Goal: Navigation & Orientation: Find specific page/section

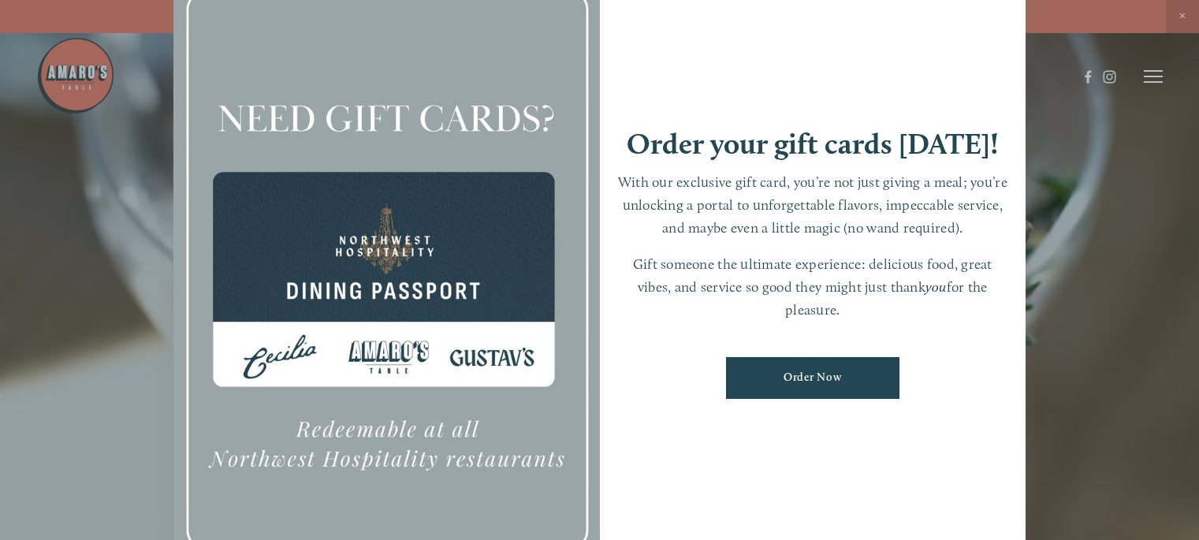
scroll to position [33, 0]
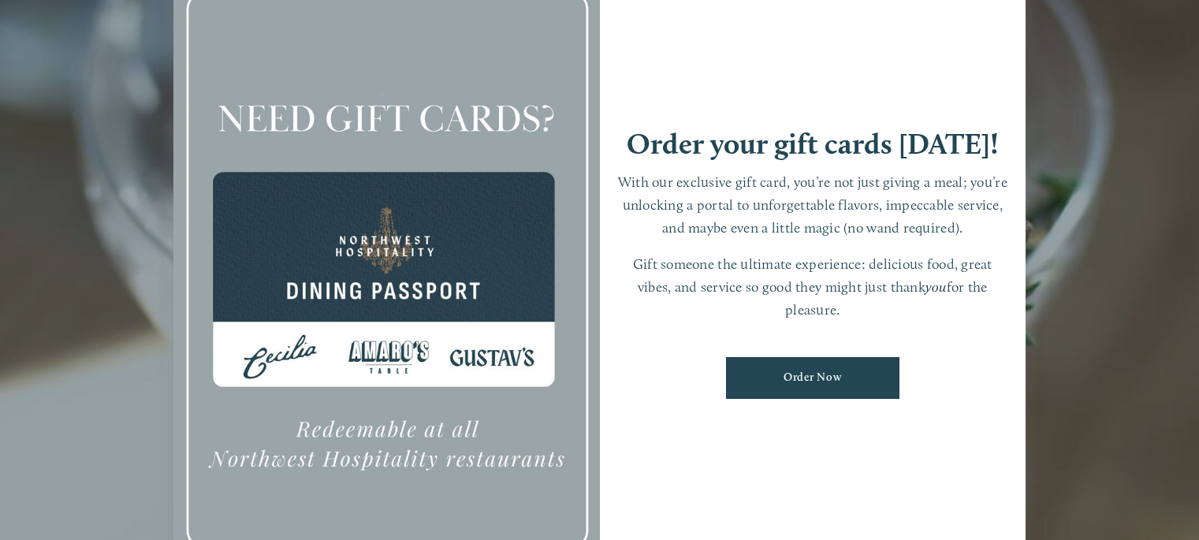
click at [833, 372] on link "Order Now" at bounding box center [812, 378] width 173 height 42
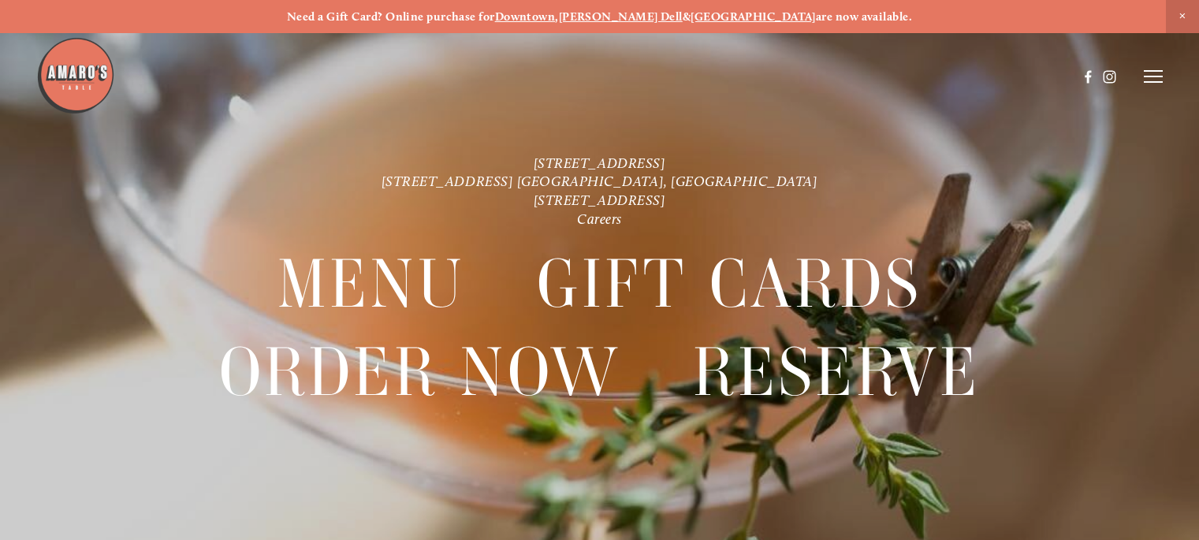
scroll to position [33, 0]
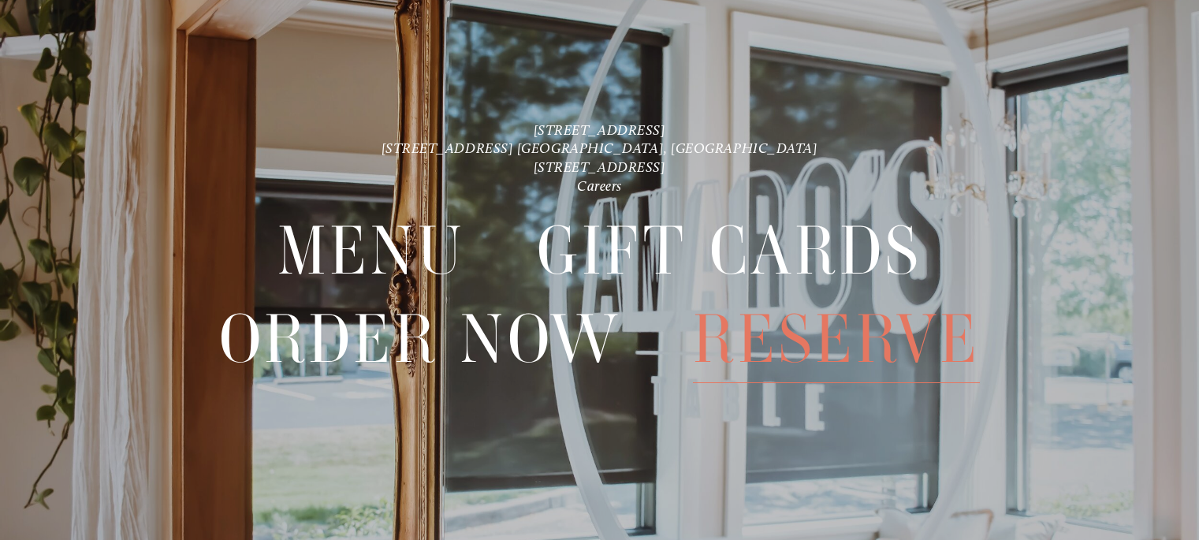
click at [895, 351] on span "Reserve" at bounding box center [836, 340] width 287 height 88
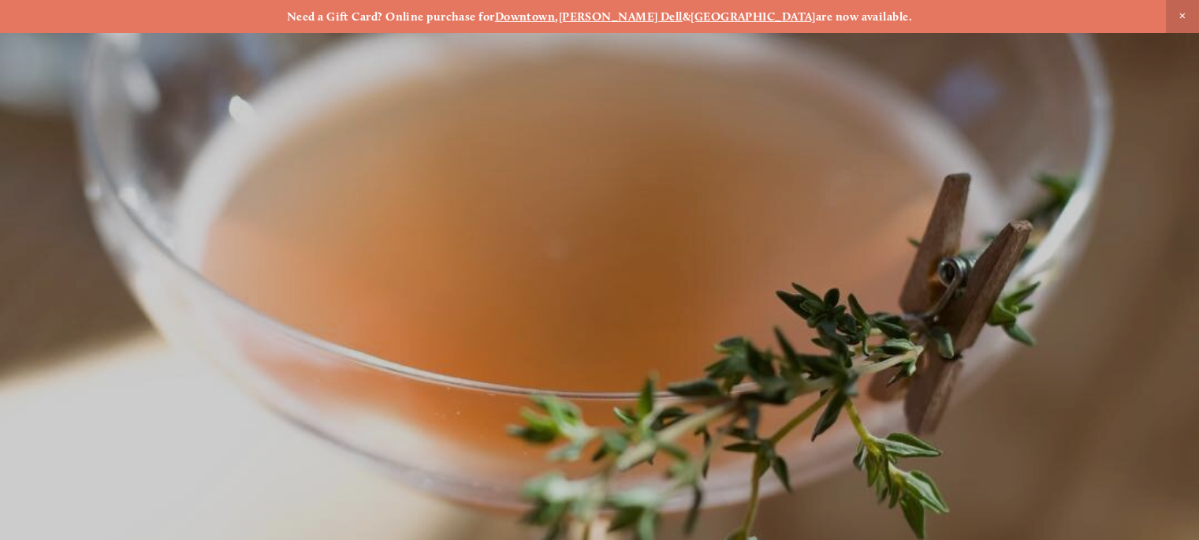
scroll to position [33, 0]
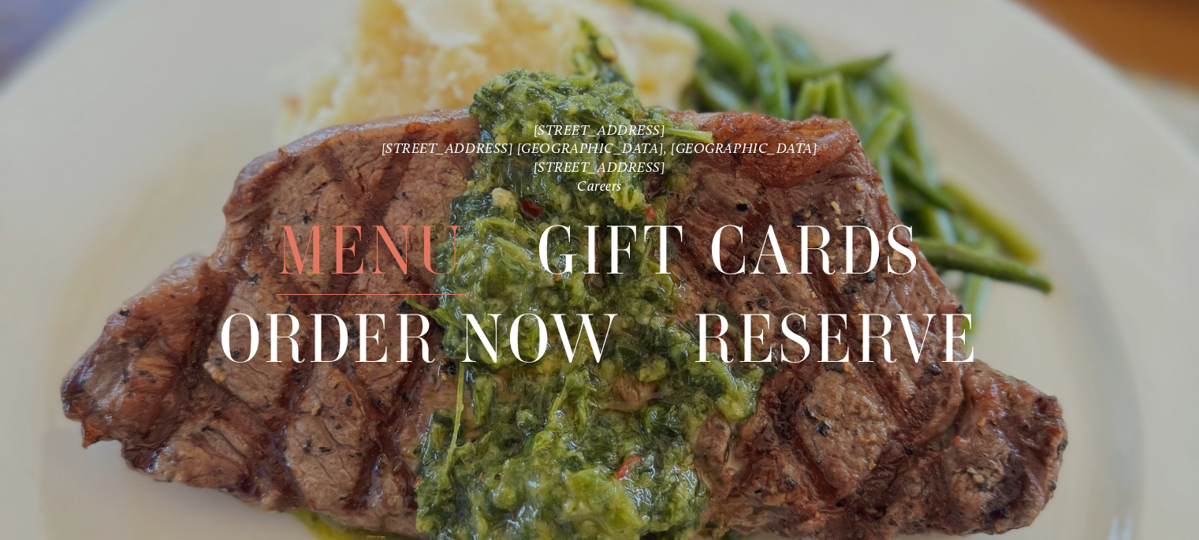
click at [378, 255] on span "Menu" at bounding box center [372, 251] width 188 height 88
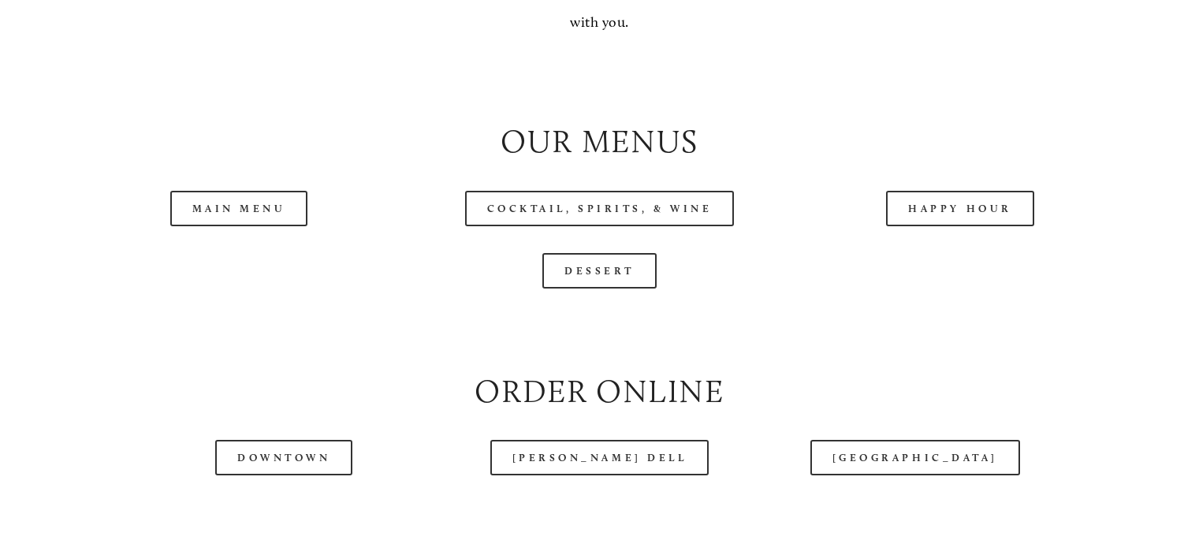
scroll to position [1601, 0]
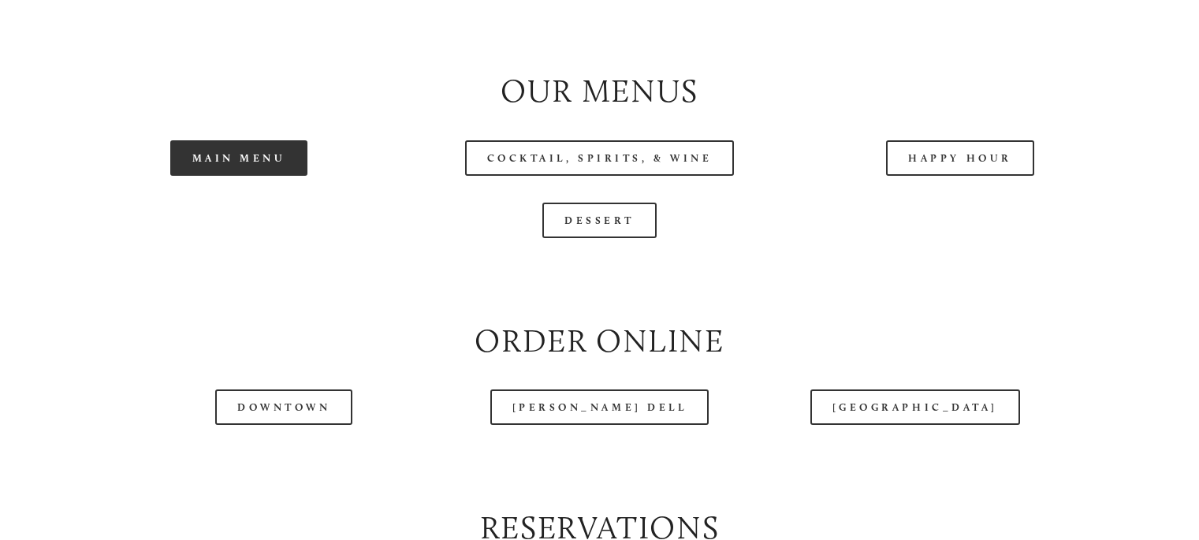
click at [208, 176] on link "Main Menu" at bounding box center [239, 157] width 138 height 35
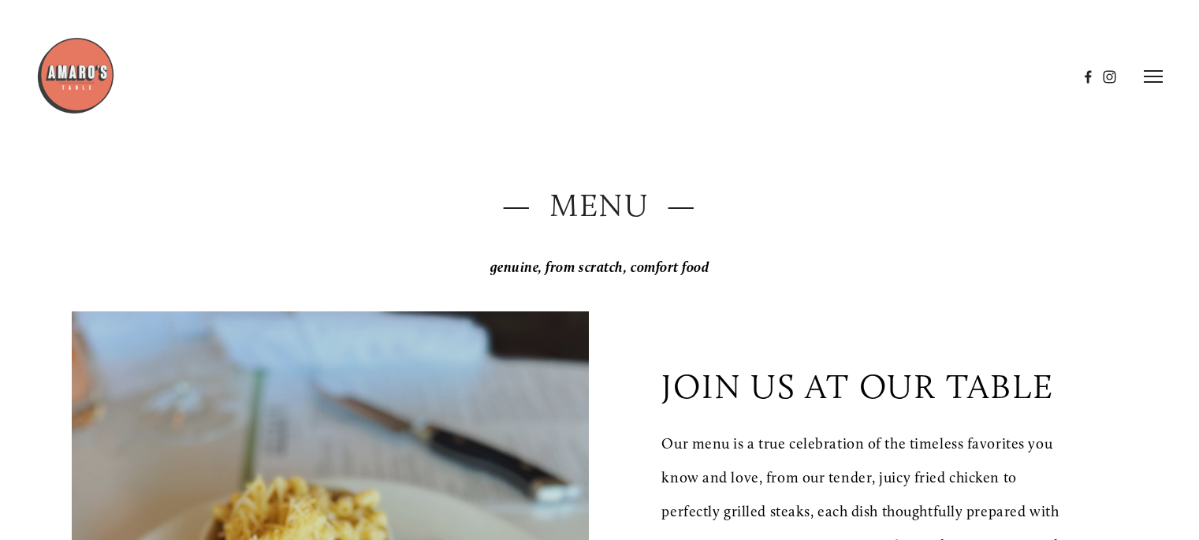
scroll to position [0, 0]
